Goal: Task Accomplishment & Management: Manage account settings

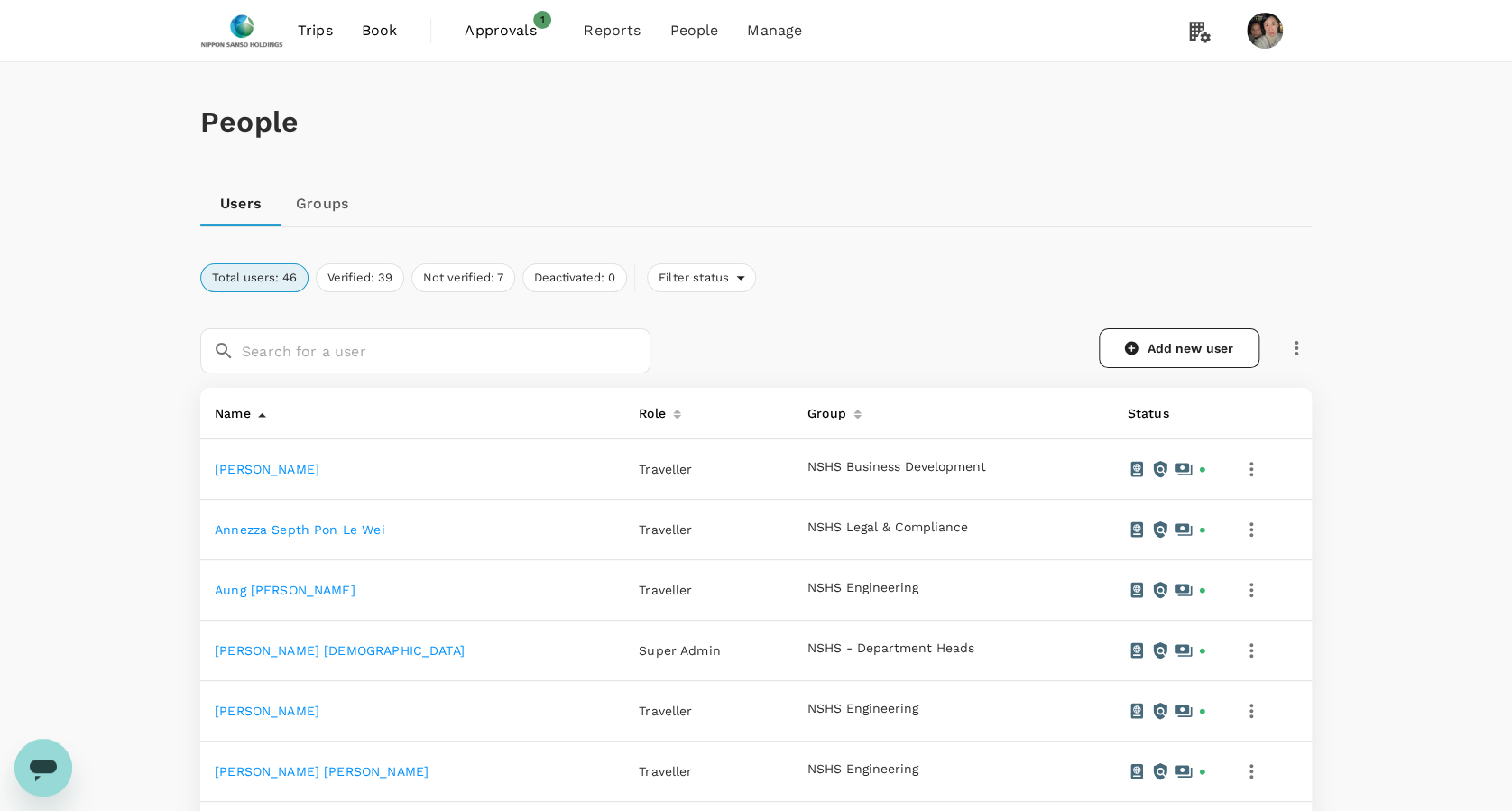
click at [486, 24] on span "Approvals" at bounding box center [509, 30] width 90 height 21
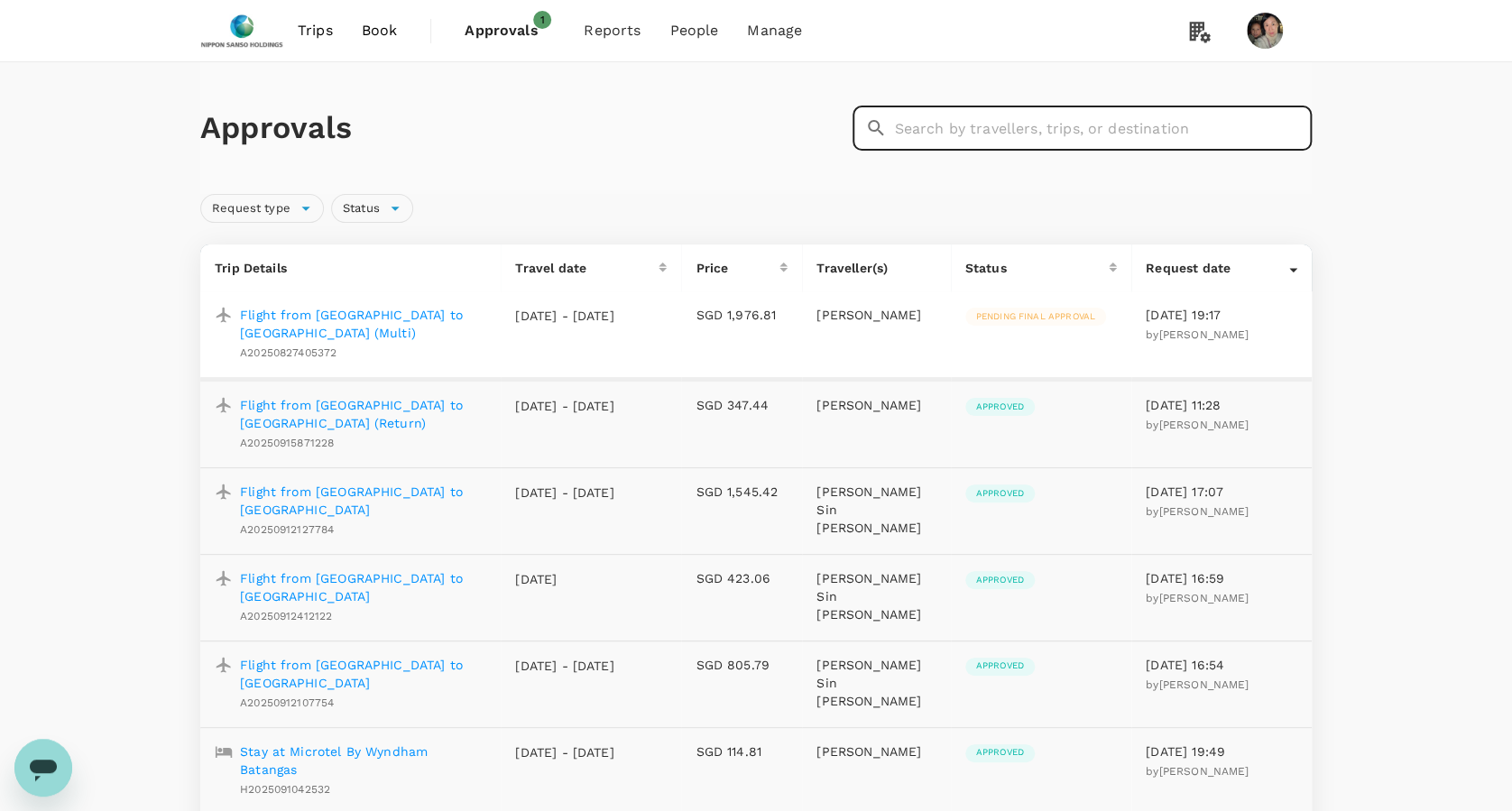
click at [918, 133] on input "text" at bounding box center [1102, 128] width 417 height 46
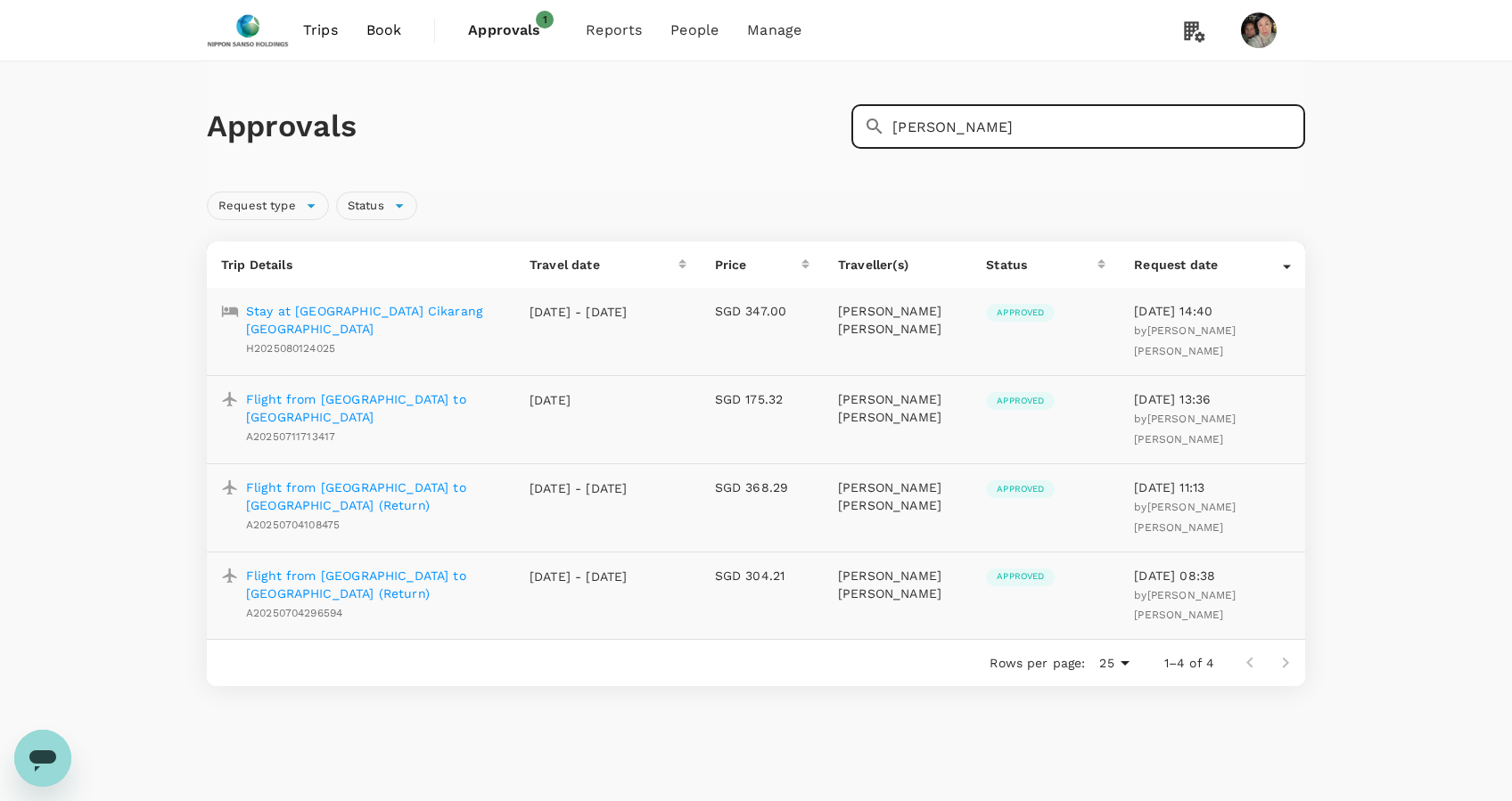
drag, startPoint x: 1050, startPoint y: 123, endPoint x: 666, endPoint y: 174, distance: 387.4
click at [666, 174] on div "Approvals ​ [PERSON_NAME] ​" at bounding box center [756, 126] width 1098 height 130
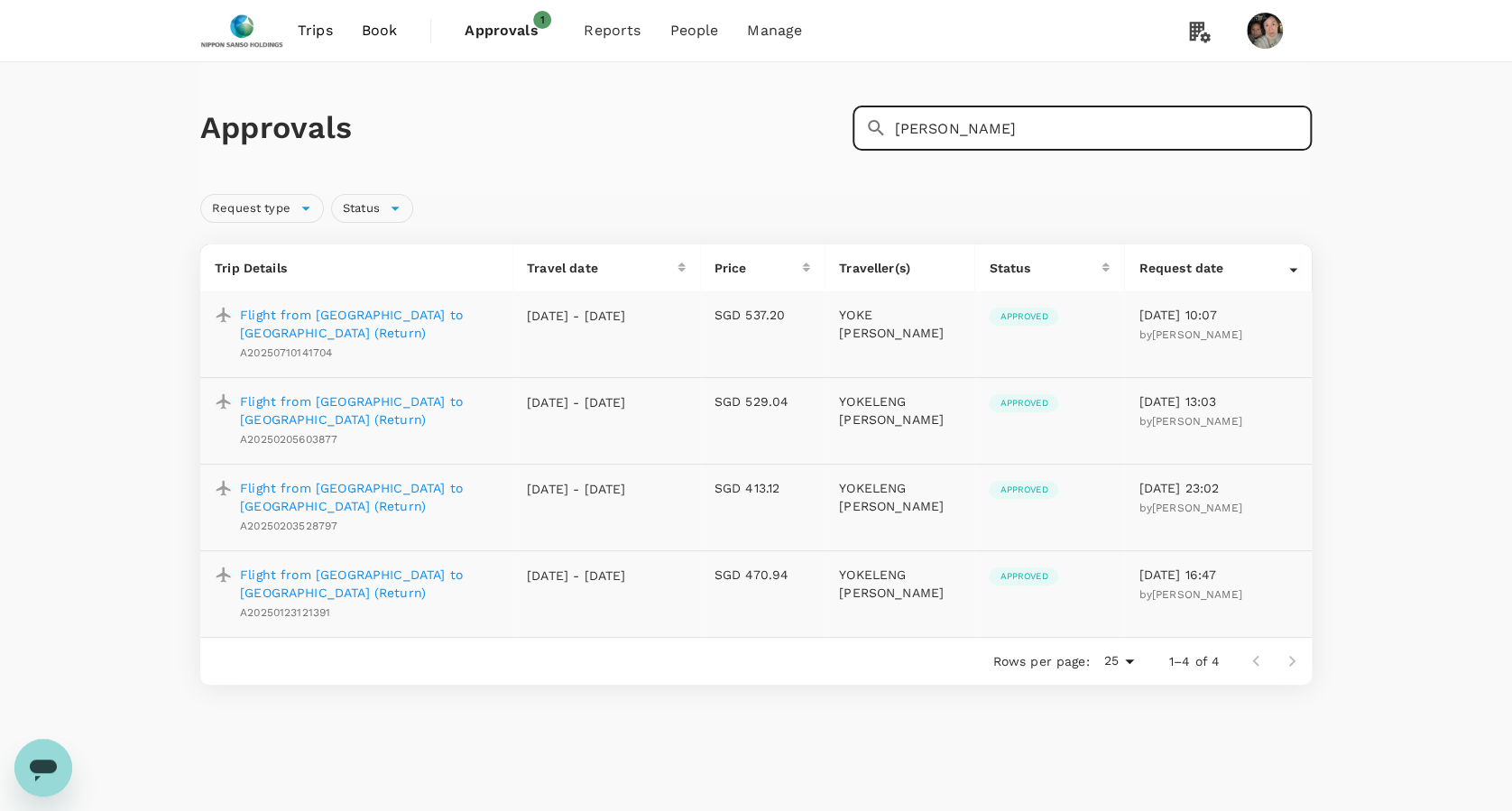
drag, startPoint x: 943, startPoint y: 125, endPoint x: 781, endPoint y: 149, distance: 163.8
click at [809, 144] on div "Approvals ​ [PERSON_NAME] ​" at bounding box center [752, 125] width 1119 height 52
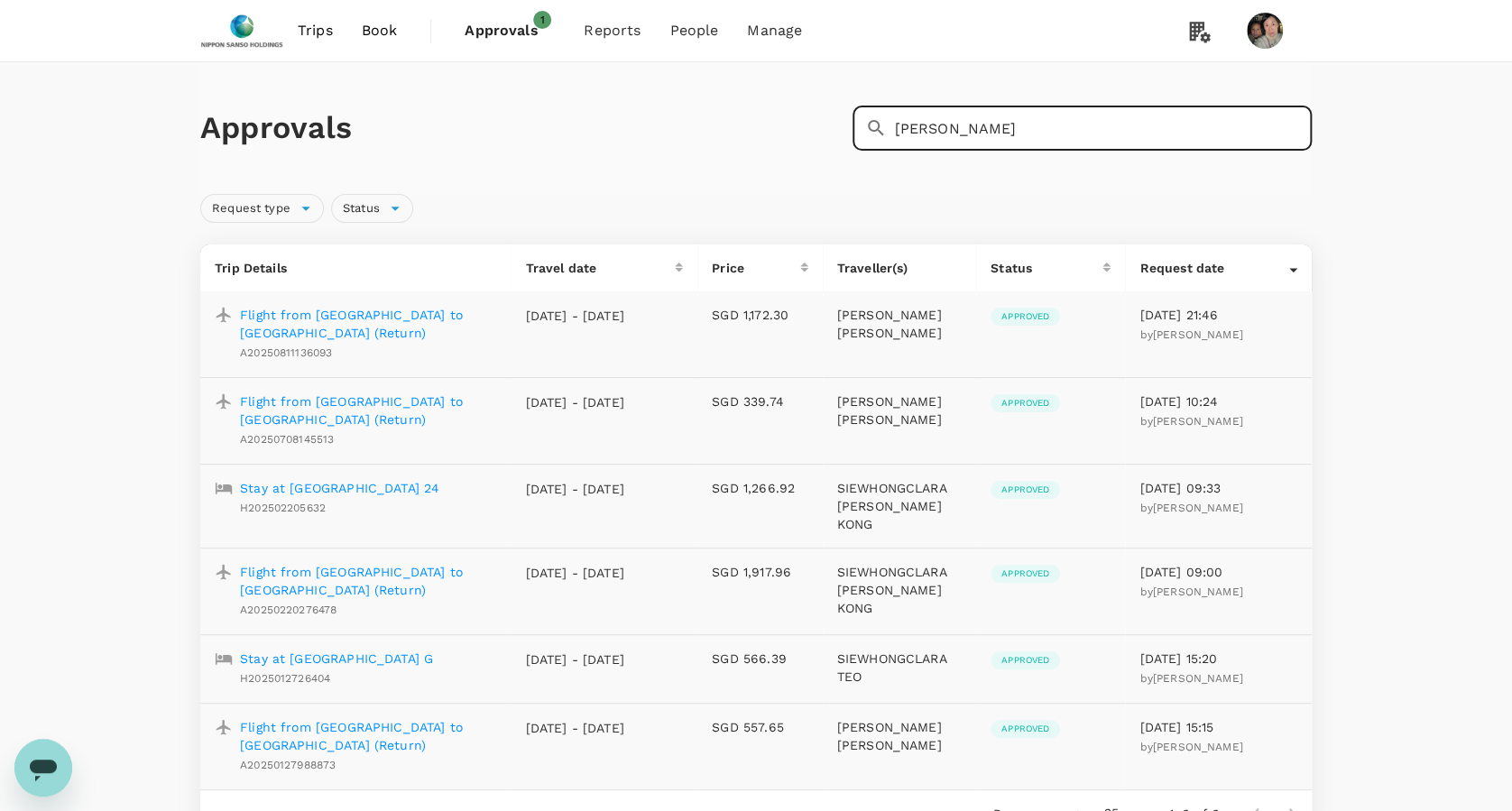
drag, startPoint x: 977, startPoint y: 136, endPoint x: 460, endPoint y: 229, distance: 525.3
click at [624, 203] on div "Approvals ​ [PERSON_NAME] ​ Request type Status Trip Details Travel date Price …" at bounding box center [756, 450] width 1155 height 775
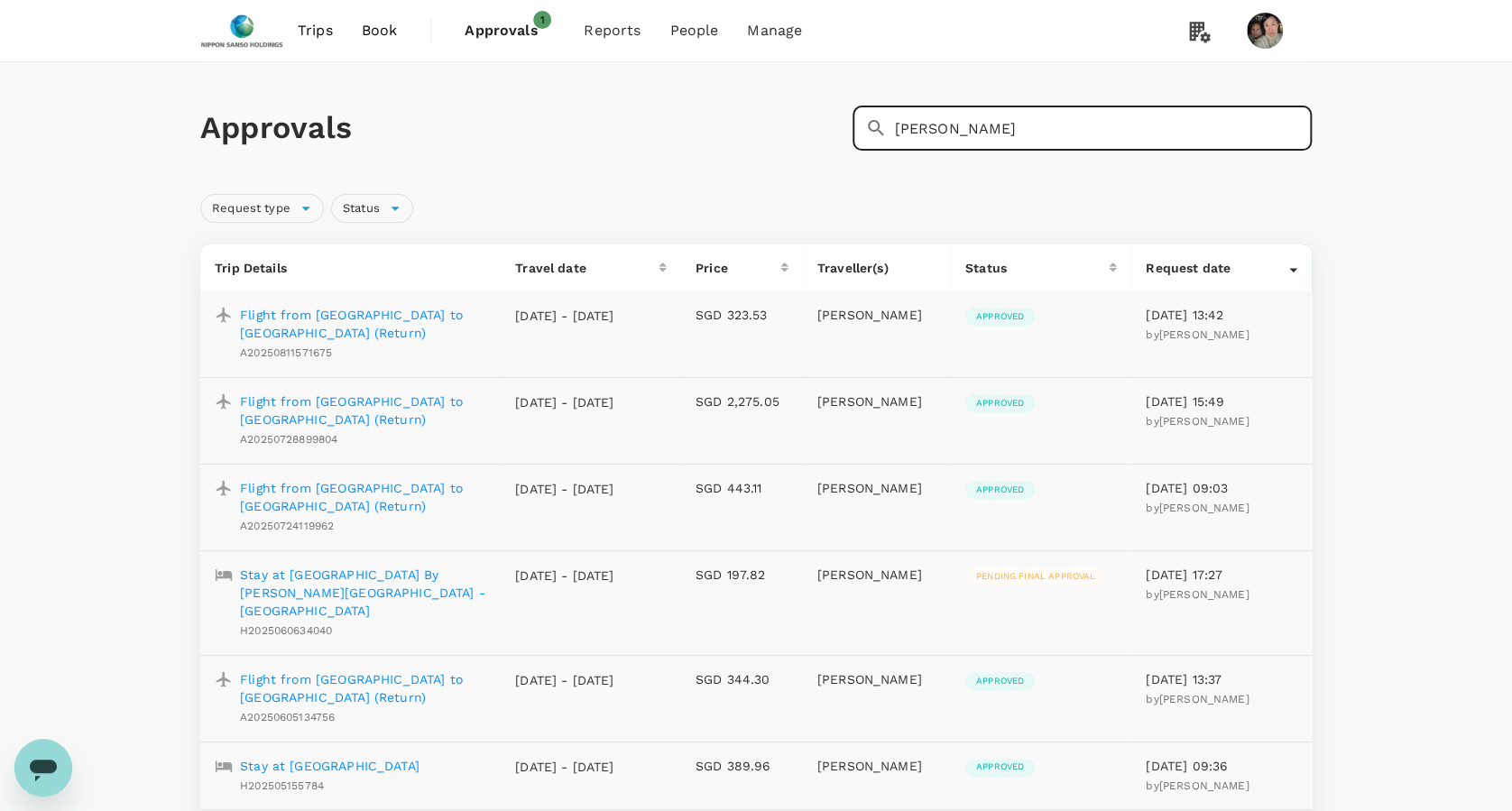
drag, startPoint x: 1004, startPoint y: 140, endPoint x: 781, endPoint y: 169, distance: 224.9
click at [784, 168] on div "Approvals ​ [PERSON_NAME]" at bounding box center [756, 128] width 1111 height 132
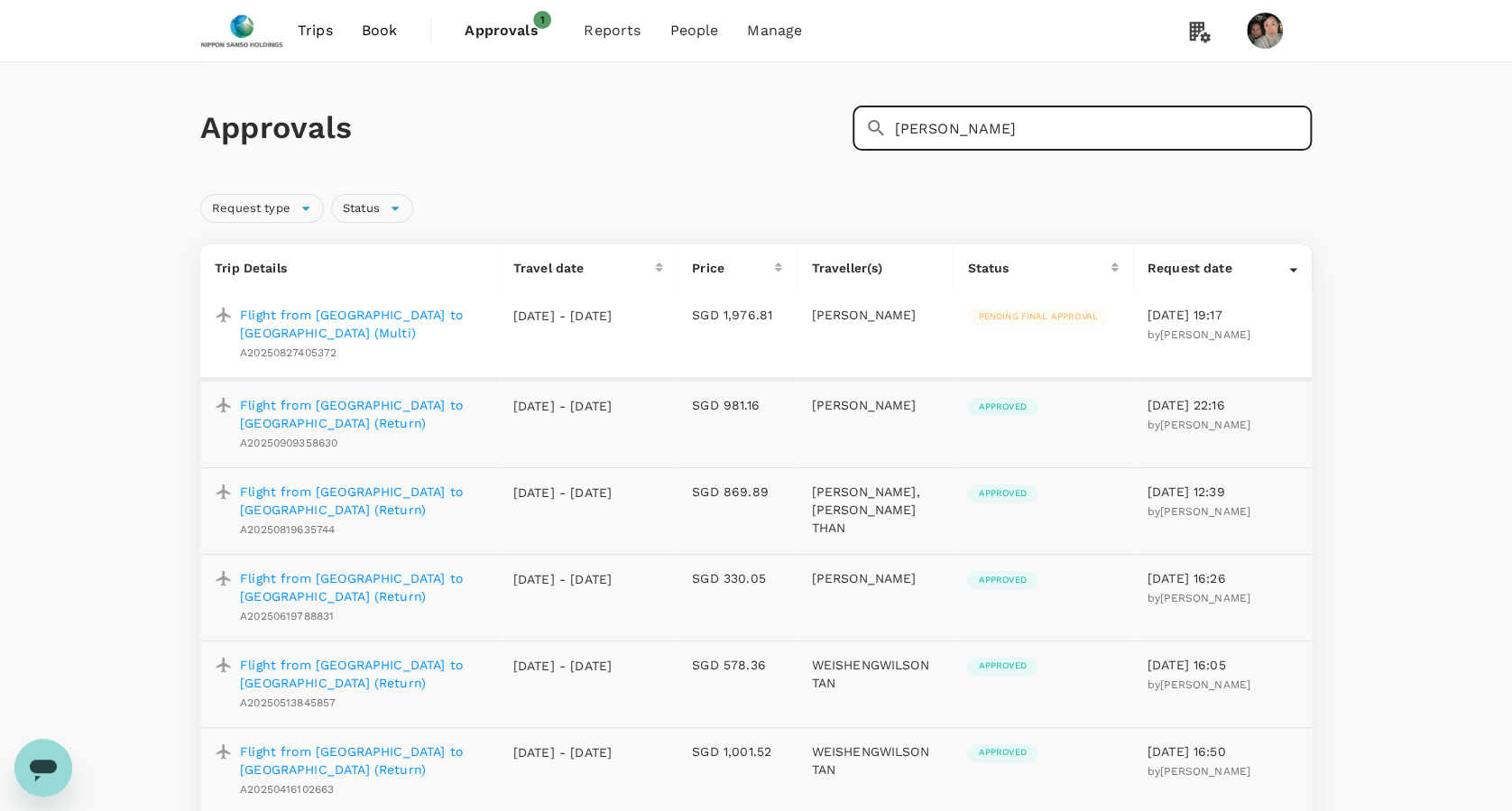
drag, startPoint x: 947, startPoint y: 127, endPoint x: 801, endPoint y: 127, distance: 146.0
click at [839, 132] on div "Approvals ​ [PERSON_NAME] ​" at bounding box center [752, 125] width 1119 height 52
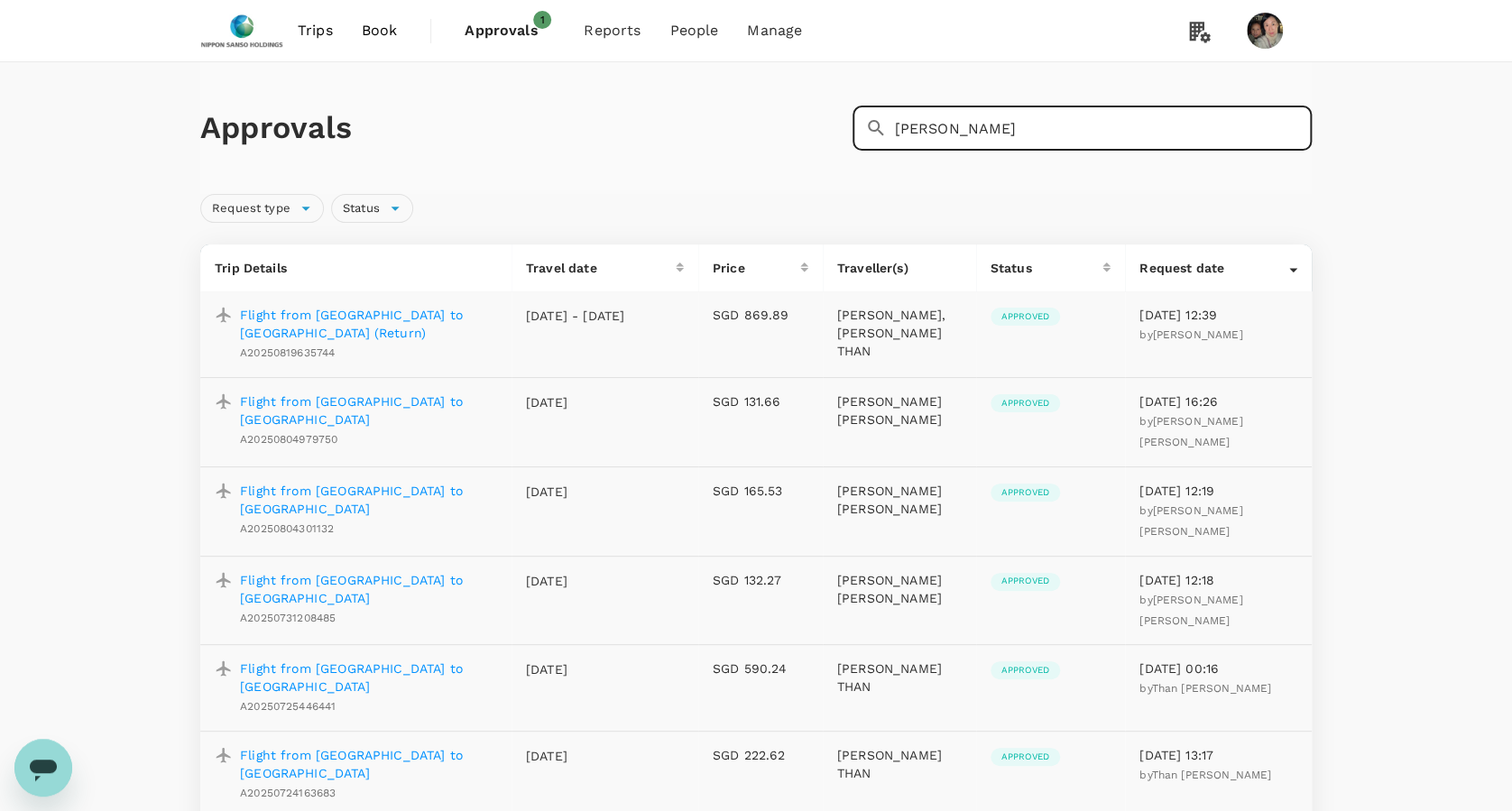
drag, startPoint x: 1059, startPoint y: 133, endPoint x: 807, endPoint y: 153, distance: 252.8
click at [811, 151] on div "Approvals ​ [PERSON_NAME] ​" at bounding box center [756, 128] width 1111 height 132
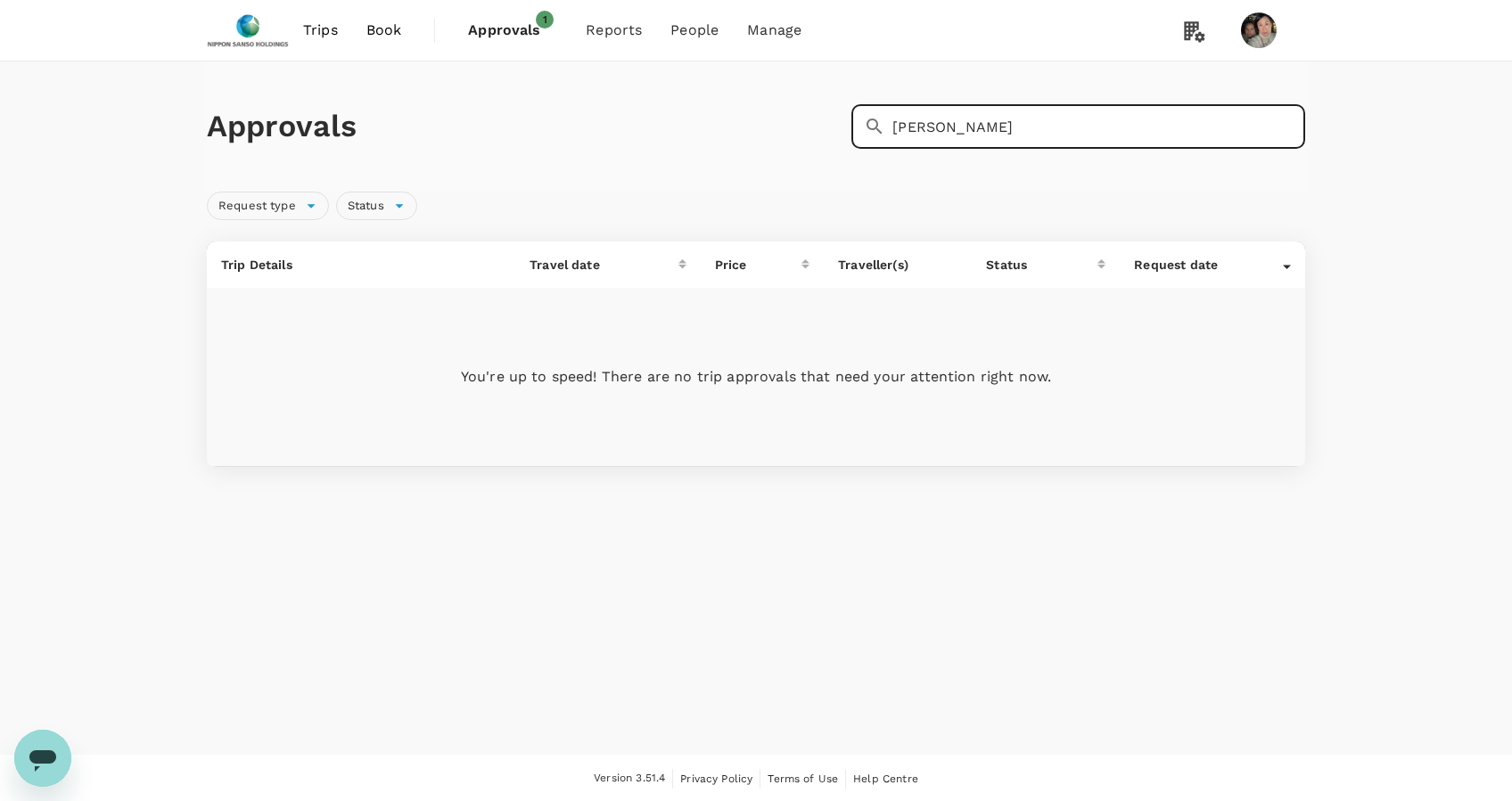
drag, startPoint x: 972, startPoint y: 122, endPoint x: 806, endPoint y: 140, distance: 167.0
click at [806, 140] on div "Approvals ​ [PERSON_NAME]" at bounding box center [753, 123] width 1106 height 52
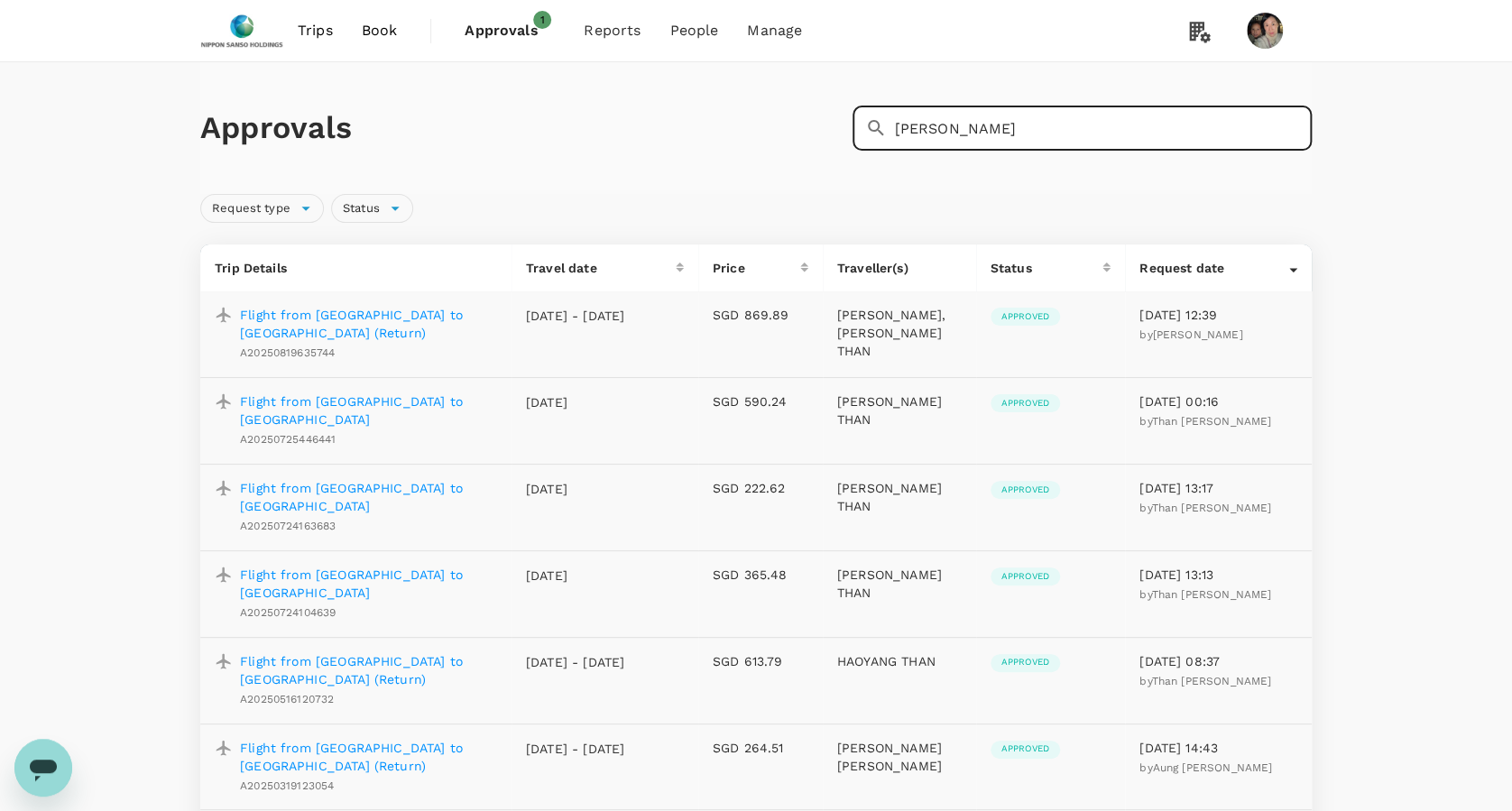
type input "[PERSON_NAME]"
click at [506, 26] on span "Approvals" at bounding box center [509, 30] width 90 height 21
click at [508, 38] on span "Approvals" at bounding box center [509, 30] width 90 height 21
click at [506, 22] on span "Approvals" at bounding box center [509, 30] width 90 height 21
click at [508, 24] on span "Approvals" at bounding box center [509, 30] width 90 height 21
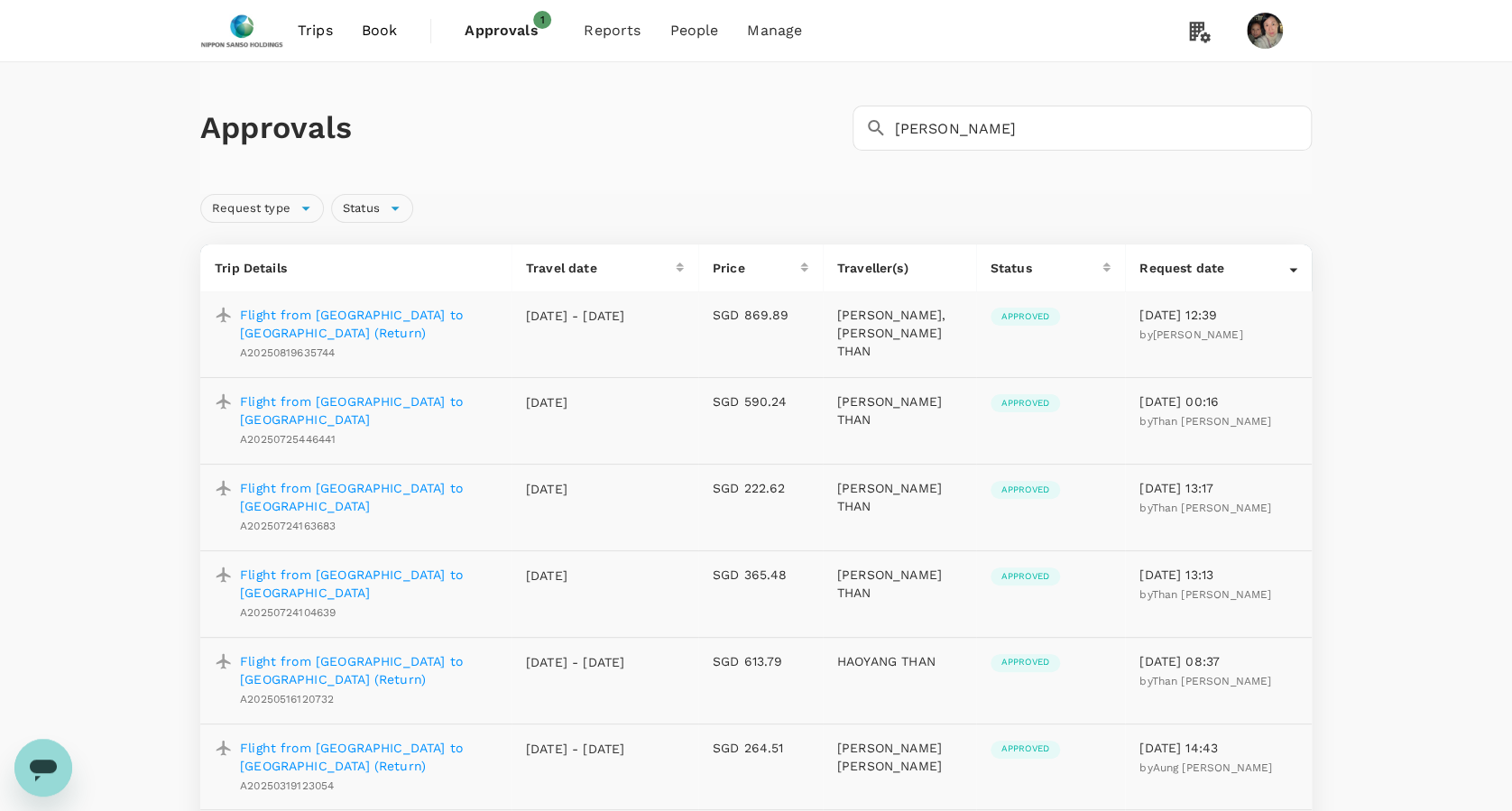
click at [540, 33] on span "Approvals" at bounding box center [509, 30] width 90 height 21
click at [540, 32] on span "Approvals" at bounding box center [509, 30] width 90 height 21
click at [534, 17] on span "1" at bounding box center [541, 19] width 18 height 18
click at [249, 21] on img at bounding box center [242, 30] width 83 height 40
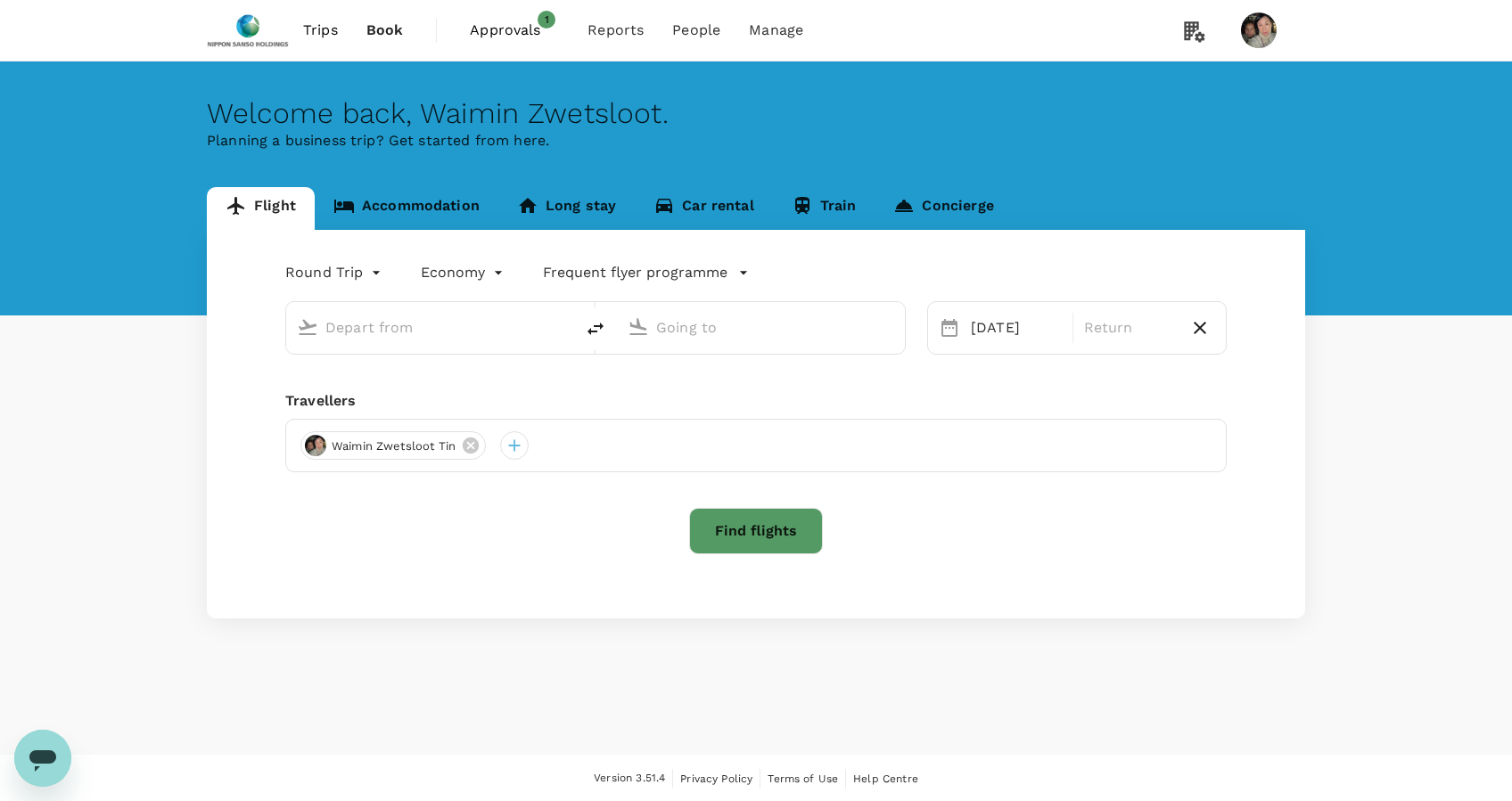
click at [471, 28] on span "Approvals" at bounding box center [514, 30] width 89 height 21
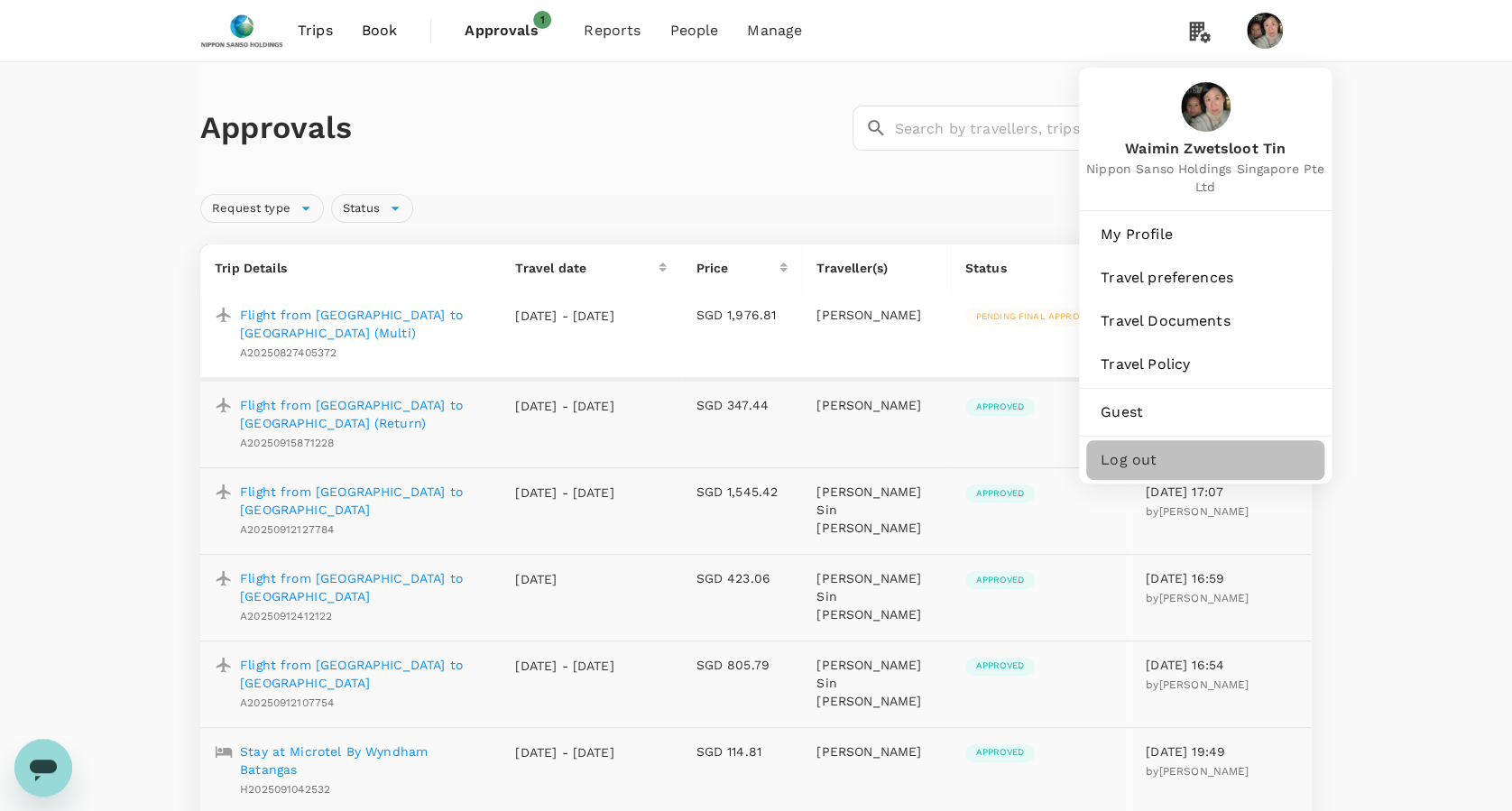
click at [1171, 450] on span "Log out" at bounding box center [1205, 460] width 209 height 21
